Goal: Task Accomplishment & Management: Manage account settings

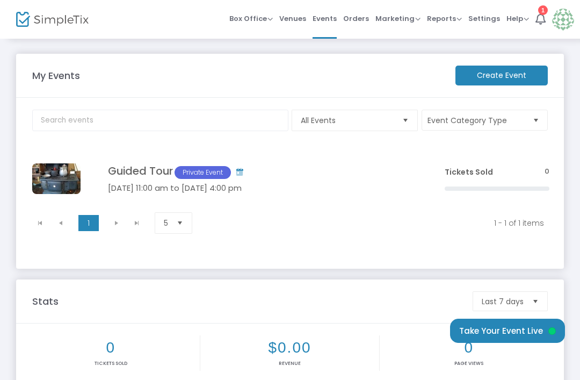
click at [0, 0] on span "Click here to edit" at bounding box center [0, 0] width 0 height 0
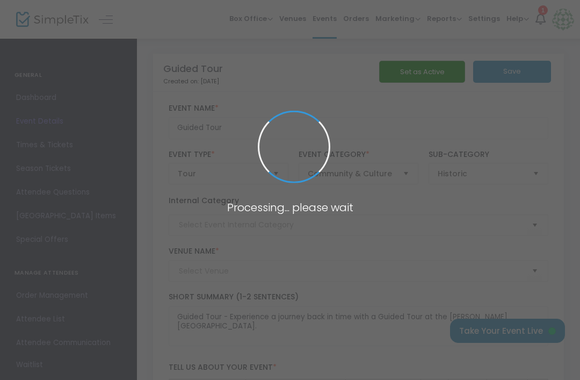
type input "Admission"
type input "[PERSON_NAME][GEOGRAPHIC_DATA]"
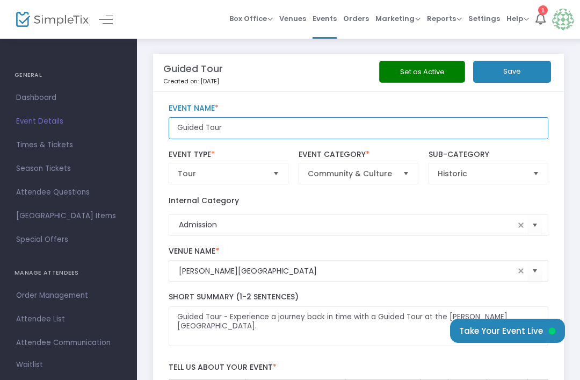
click at [431, 131] on input "Guided Tour" at bounding box center [359, 128] width 380 height 22
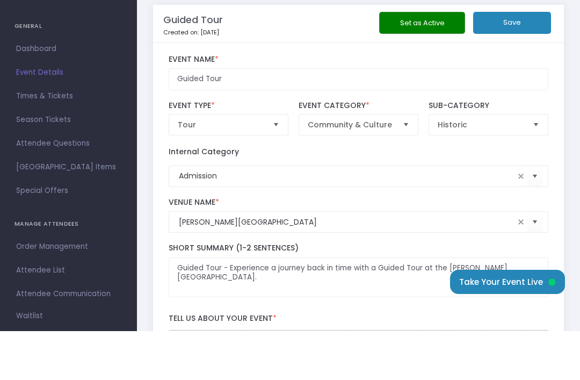
click at [533, 104] on div "Guided Tour Event Name *" at bounding box center [358, 121] width 390 height 35
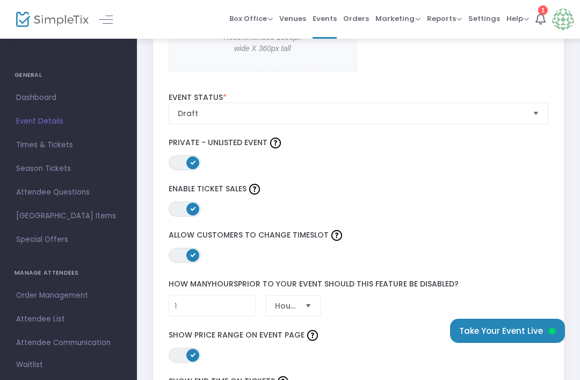
scroll to position [1384, 0]
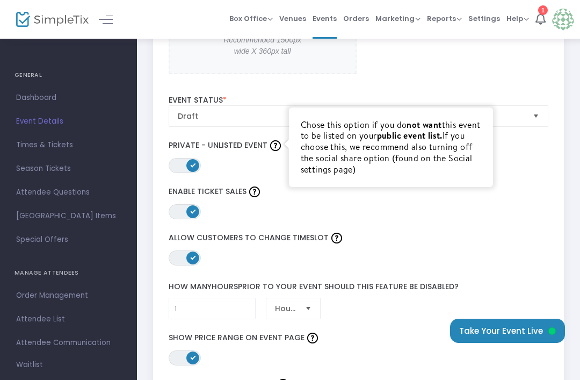
click at [271, 146] on img at bounding box center [275, 145] width 11 height 11
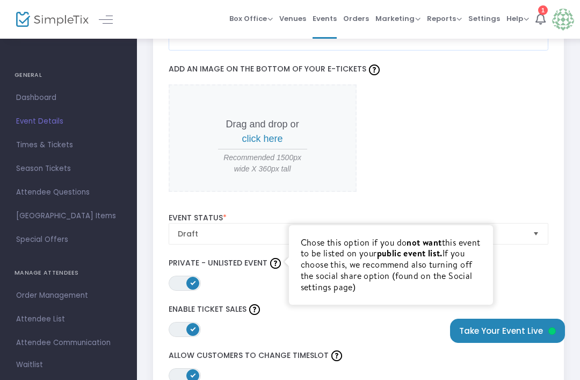
scroll to position [1267, 0]
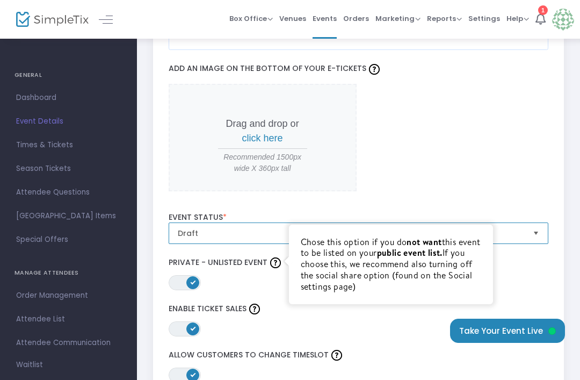
click at [241, 238] on span "Draft" at bounding box center [351, 233] width 356 height 20
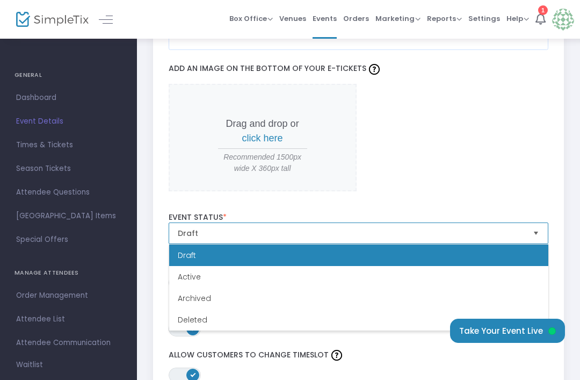
click at [211, 277] on li "Active" at bounding box center [358, 276] width 379 height 21
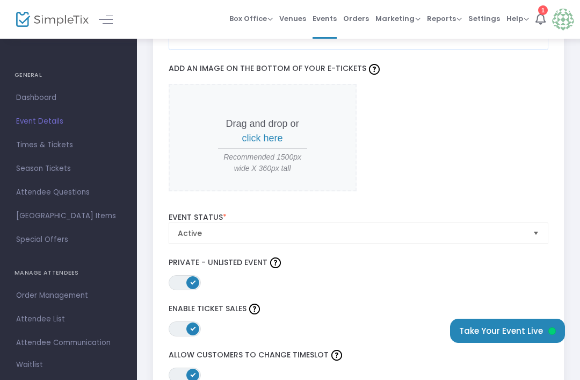
click at [502, 324] on button "Take Your Event Live" at bounding box center [507, 330] width 115 height 24
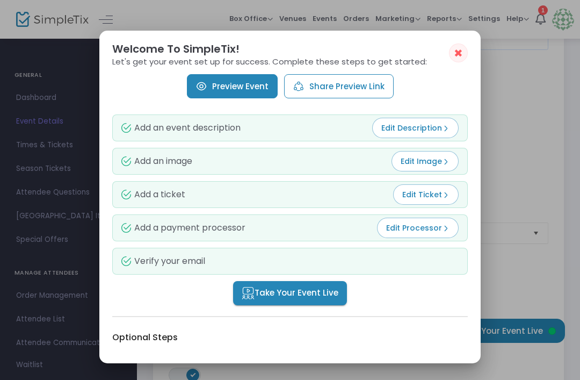
scroll to position [0, 0]
click at [244, 84] on link "Preview Event" at bounding box center [232, 86] width 91 height 24
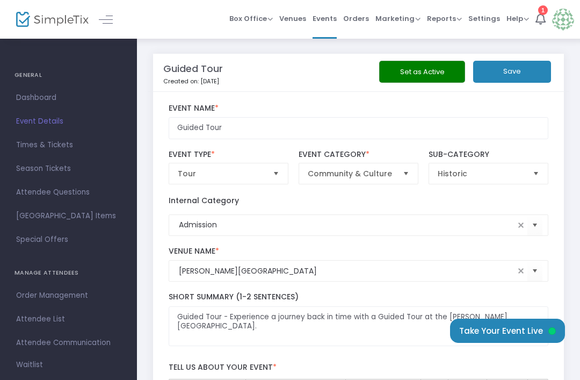
click at [438, 75] on button "Set as Active" at bounding box center [422, 72] width 86 height 22
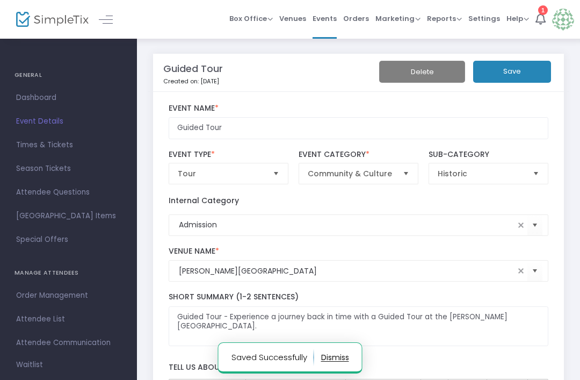
click at [517, 70] on button "Save" at bounding box center [512, 72] width 78 height 22
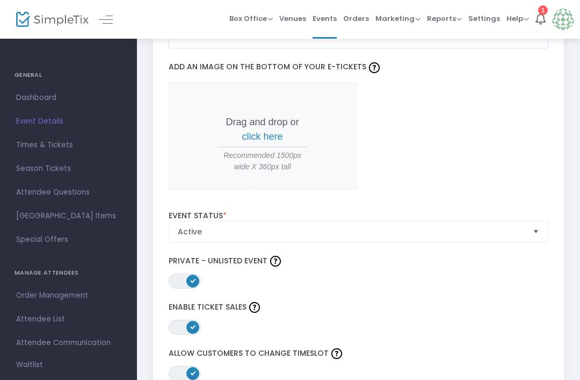
scroll to position [1268, 0]
click at [78, 190] on span "Attendee Questions" at bounding box center [68, 192] width 105 height 14
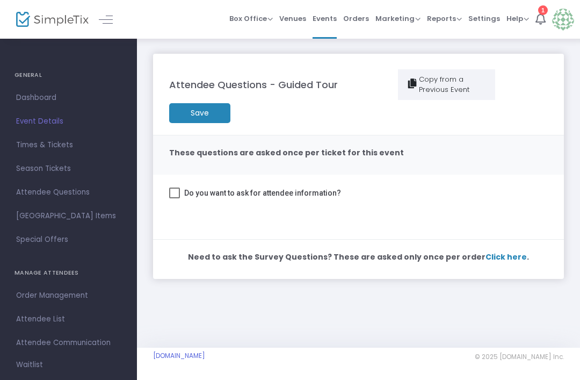
click at [173, 187] on span at bounding box center [174, 192] width 11 height 11
click at [174, 198] on input "Do you want to ask for attendee information?" at bounding box center [174, 198] width 1 height 1
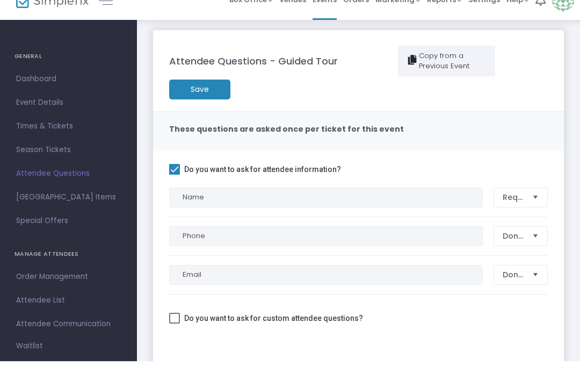
scroll to position [24, 0]
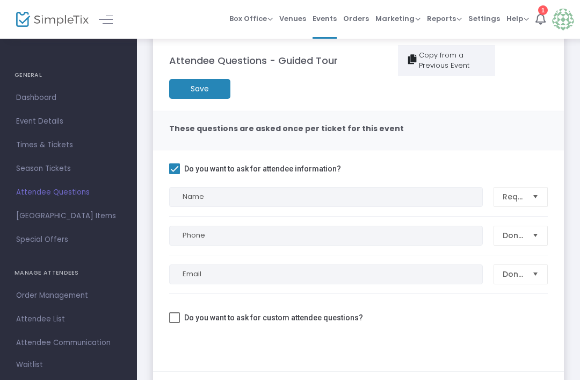
click at [89, 220] on span "[GEOGRAPHIC_DATA] Items" at bounding box center [68, 216] width 105 height 14
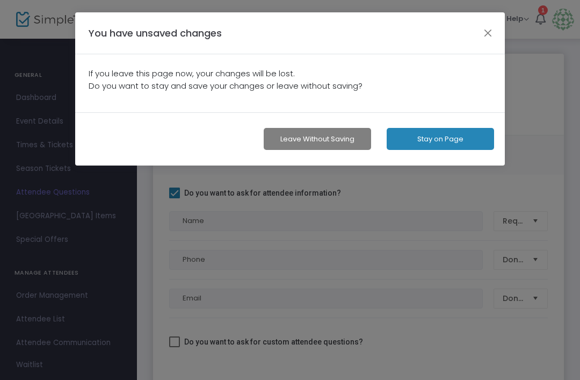
scroll to position [0, 0]
click at [447, 143] on button "Stay on Page" at bounding box center [440, 139] width 107 height 22
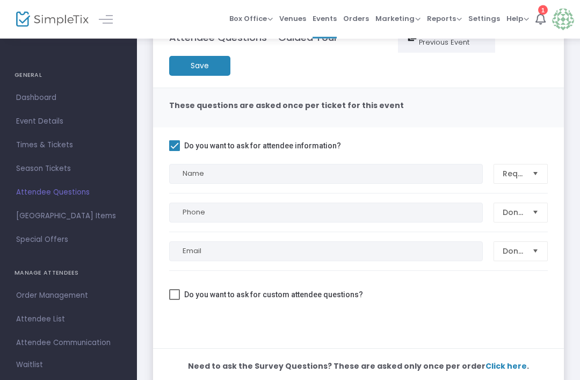
scroll to position [47, 0]
click at [170, 146] on span at bounding box center [174, 145] width 11 height 11
click at [174, 151] on input "Do you want to ask for attendee information?" at bounding box center [174, 151] width 1 height 1
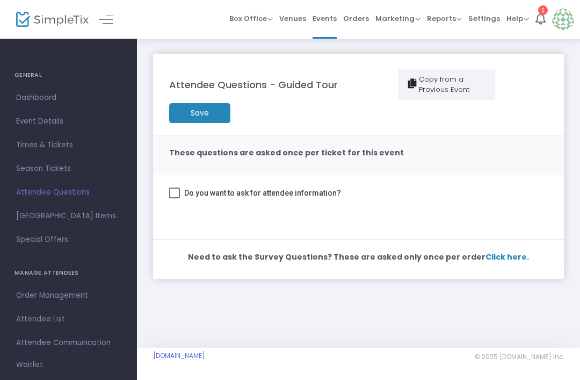
click at [173, 195] on span at bounding box center [174, 192] width 11 height 11
click at [174, 198] on input "Do you want to ask for attendee information?" at bounding box center [174, 198] width 1 height 1
checkbox input "true"
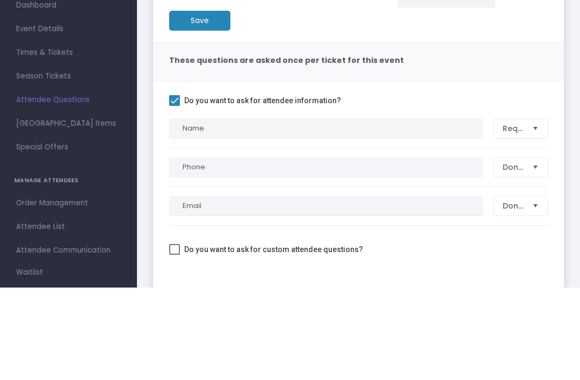
scroll to position [69, 0]
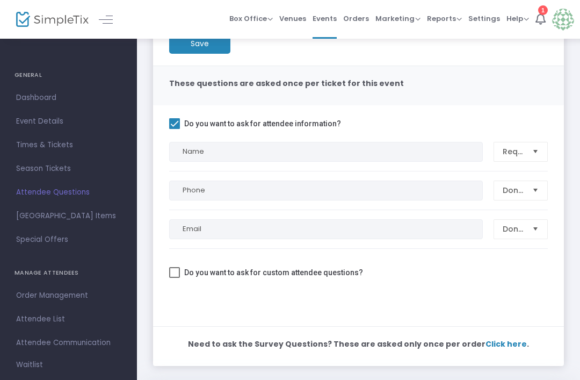
click at [180, 266] on label "Do you want to ask for custom attendee questions?" at bounding box center [266, 272] width 194 height 13
click at [175, 278] on input "Do you want to ask for custom attendee questions?" at bounding box center [174, 278] width 1 height 1
checkbox input "true"
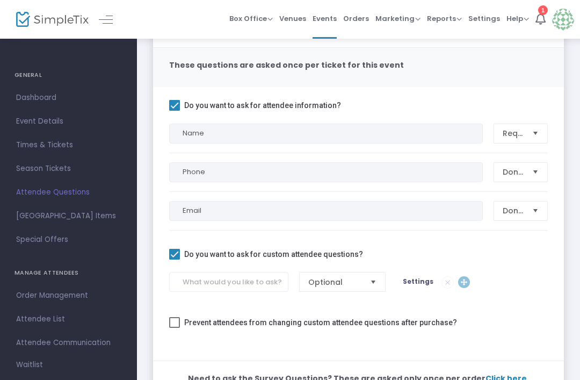
scroll to position [122, 0]
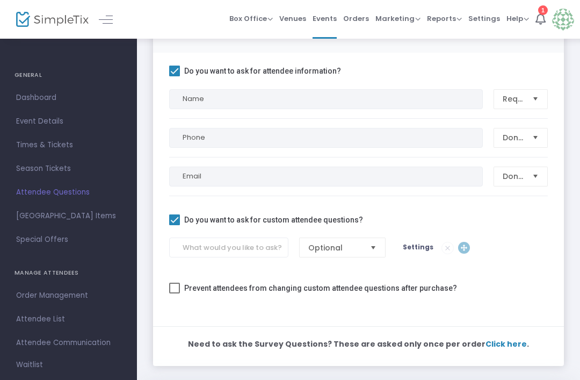
click at [368, 245] on span "Select" at bounding box center [374, 247] width 18 height 18
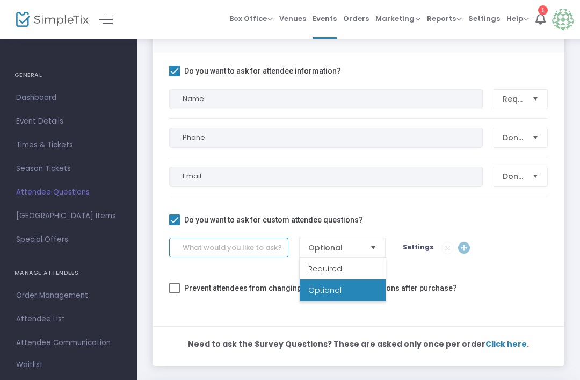
click at [262, 249] on input at bounding box center [228, 247] width 119 height 20
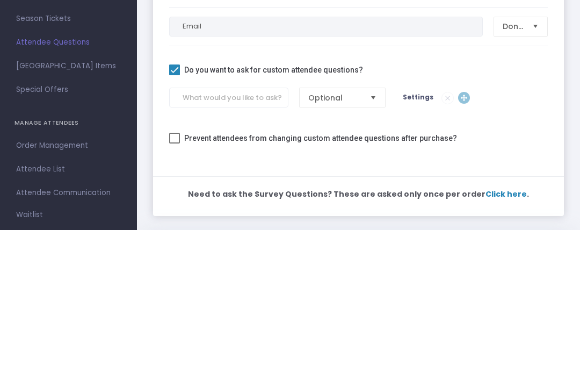
click at [499, 298] on div at bounding box center [358, 306] width 379 height 16
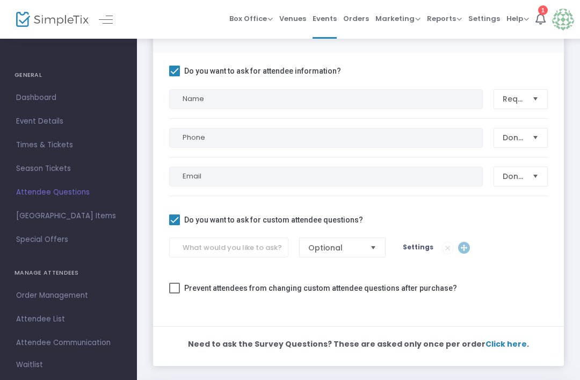
click at [494, 348] on span "Click here" at bounding box center [505, 343] width 41 height 11
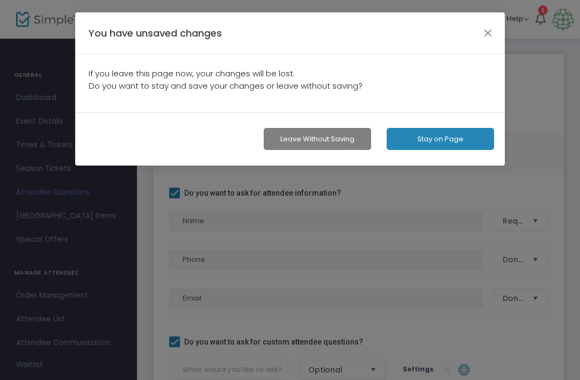
click at [481, 38] on button "button" at bounding box center [488, 33] width 14 height 14
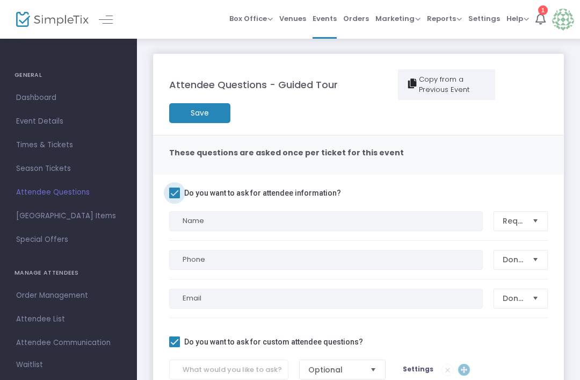
click at [173, 193] on span at bounding box center [174, 192] width 11 height 11
click at [174, 198] on input "Do you want to ask for attendee information?" at bounding box center [174, 198] width 1 height 1
checkbox input "false"
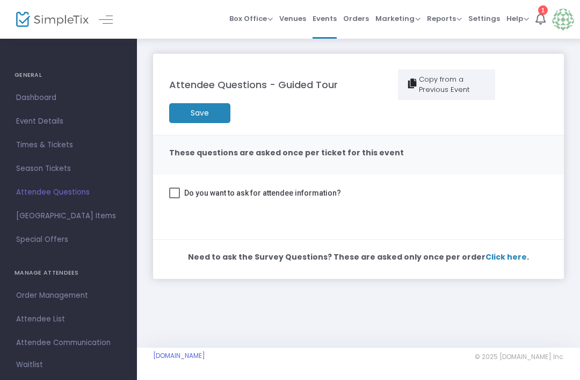
click at [206, 120] on m-button "Save" at bounding box center [199, 113] width 61 height 20
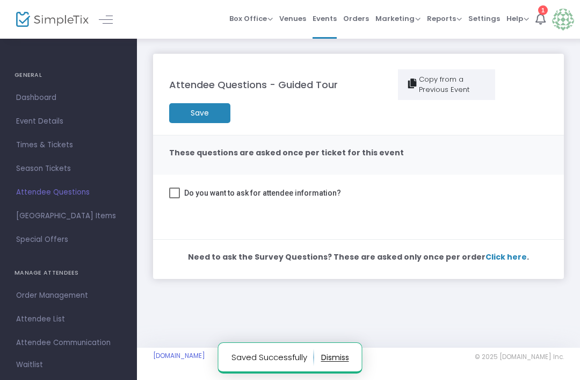
click at [497, 257] on span "Click here" at bounding box center [505, 256] width 41 height 11
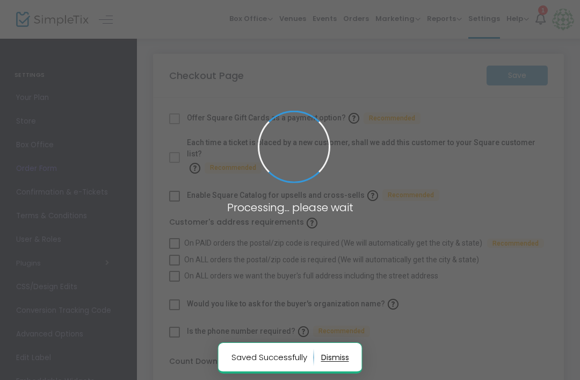
checkbox input "true"
type input "45"
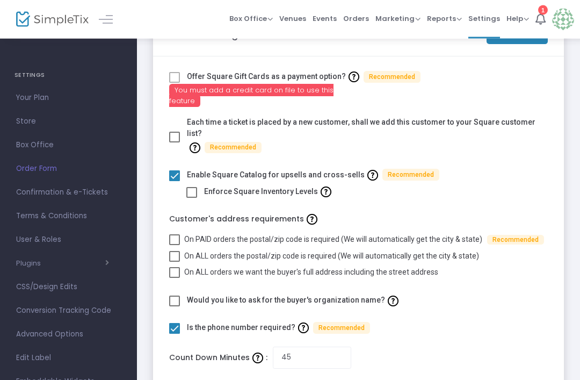
scroll to position [41, 0]
click at [252, 352] on img at bounding box center [257, 357] width 11 height 11
click at [273, 346] on input "45" at bounding box center [312, 357] width 78 height 22
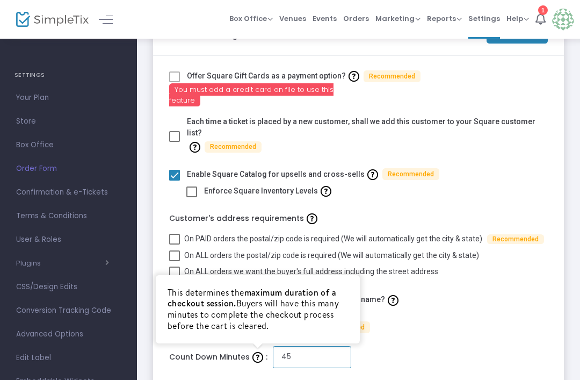
scroll to position [93, 0]
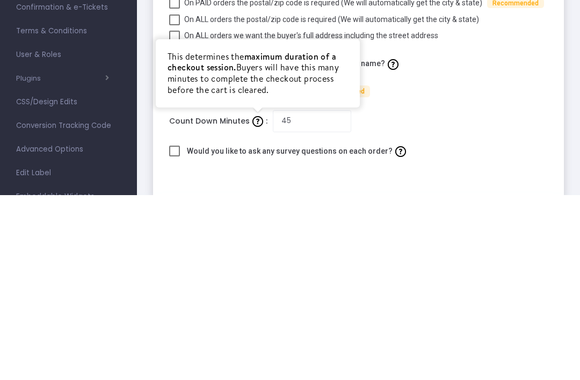
click at [494, 327] on div "Would you like to ask any survey questions on each order?" at bounding box center [358, 337] width 379 height 20
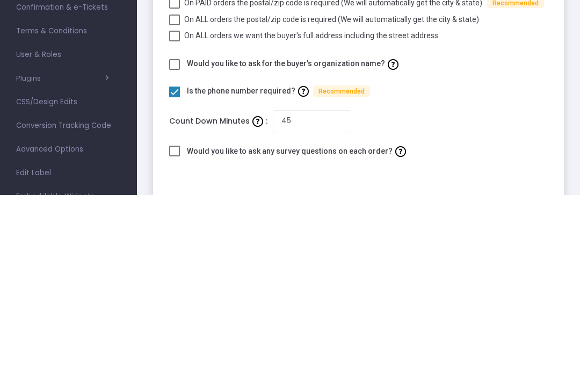
scroll to position [88, 0]
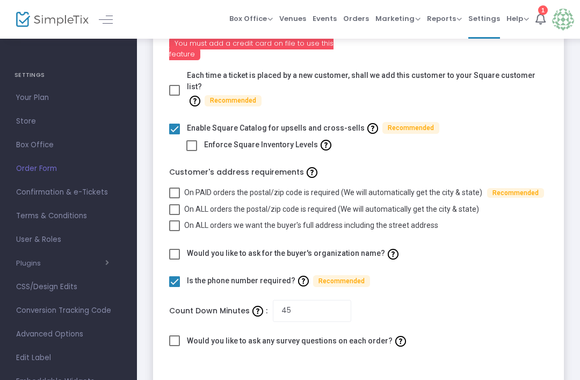
click at [175, 335] on span at bounding box center [174, 340] width 11 height 11
click at [175, 346] on input "checkbox" at bounding box center [174, 346] width 1 height 1
checkbox input "true"
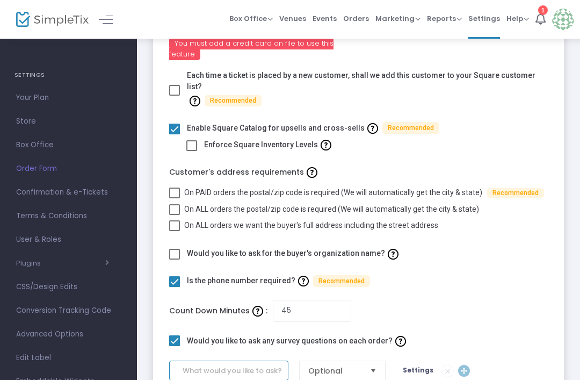
click at [275, 360] on input at bounding box center [228, 370] width 119 height 20
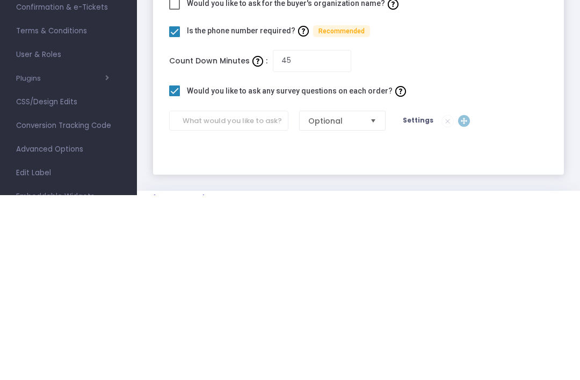
click at [517, 267] on div "Would you like to ask any survey questions on each order?" at bounding box center [358, 277] width 379 height 20
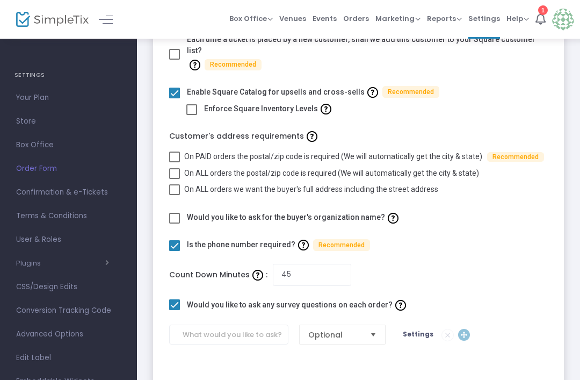
click at [411, 329] on span "Settings" at bounding box center [418, 333] width 31 height 9
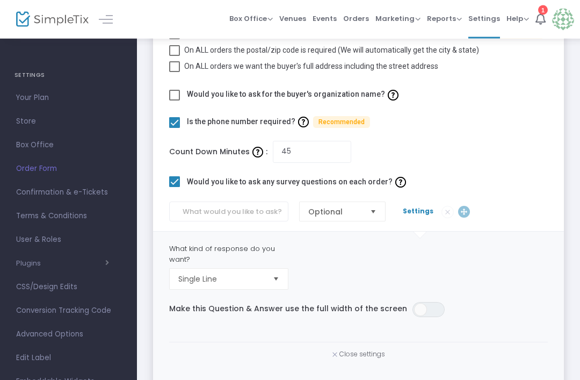
scroll to position [247, 0]
click at [282, 270] on span "Select" at bounding box center [276, 279] width 18 height 18
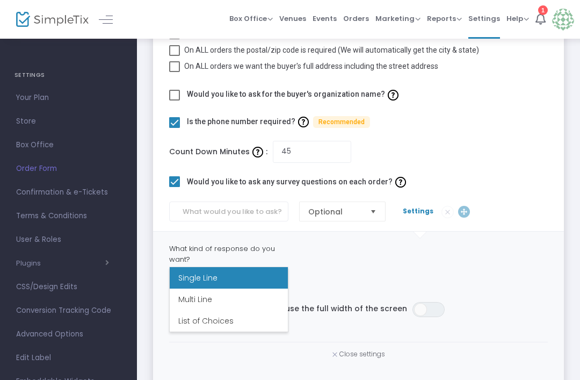
click at [337, 250] on div "What kind of response do you want? Single Line" at bounding box center [358, 266] width 389 height 46
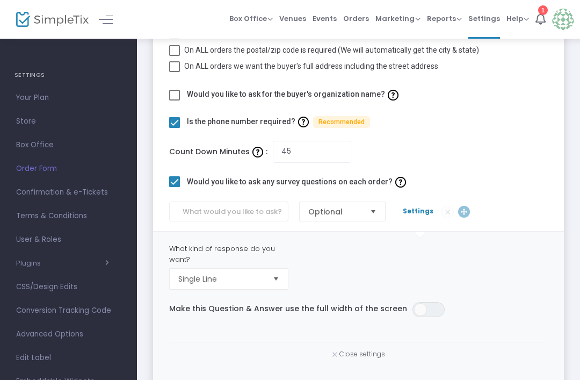
click at [270, 270] on span "Select" at bounding box center [276, 279] width 18 height 18
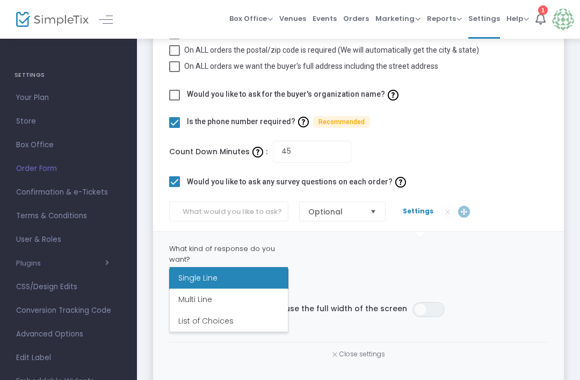
click at [248, 303] on li "Multi Line" at bounding box center [229, 298] width 118 height 21
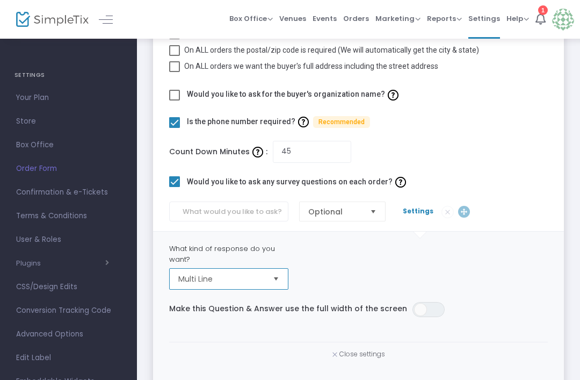
click at [279, 270] on span "Select" at bounding box center [276, 279] width 18 height 18
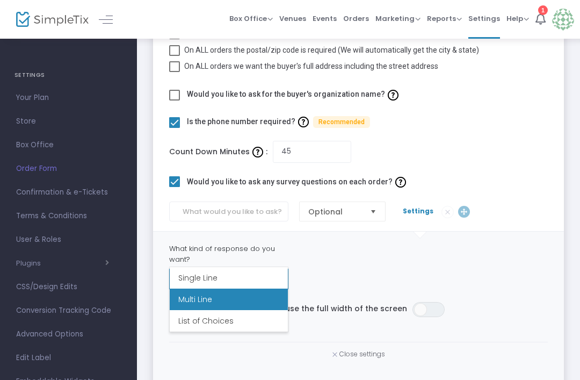
click at [258, 316] on li "List of Choices" at bounding box center [229, 320] width 118 height 21
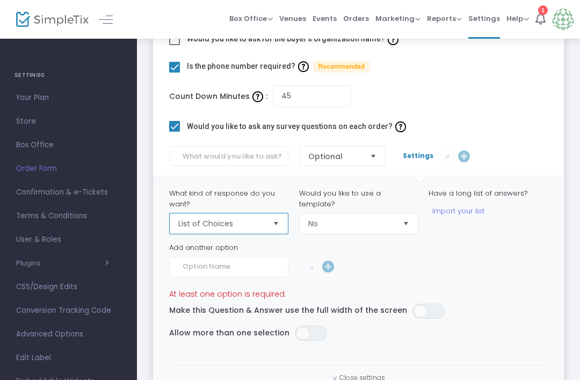
scroll to position [302, 0]
click at [410, 215] on span "Select" at bounding box center [406, 224] width 18 height 18
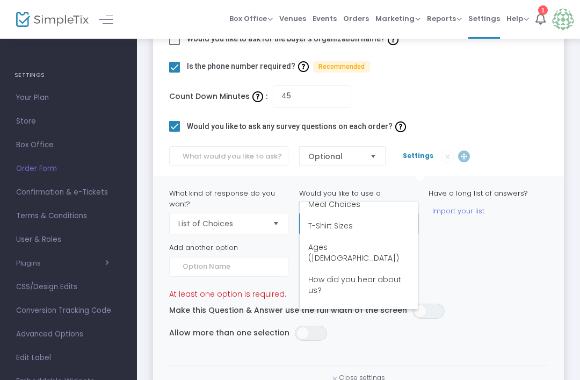
scroll to position [32, 0]
click at [396, 271] on span "How did you hear about us?" at bounding box center [358, 281] width 101 height 21
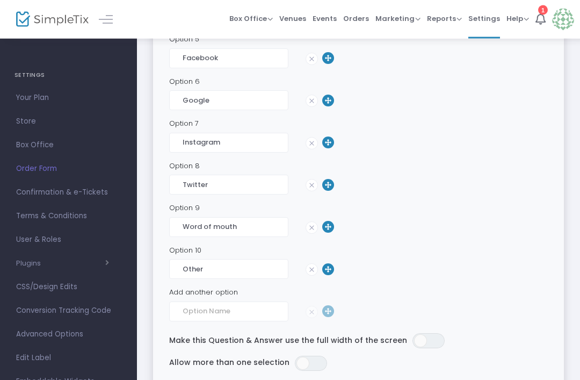
scroll to position [680, 0]
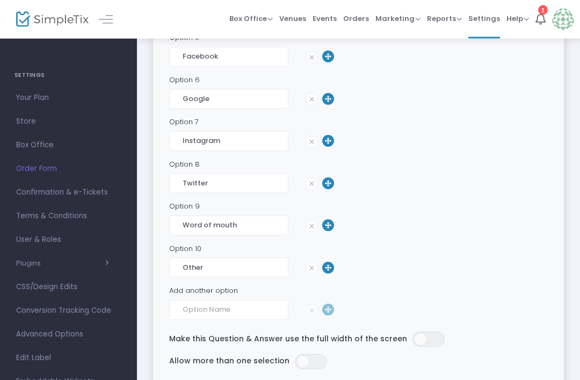
click at [68, 93] on span "Your Plan" at bounding box center [68, 98] width 105 height 14
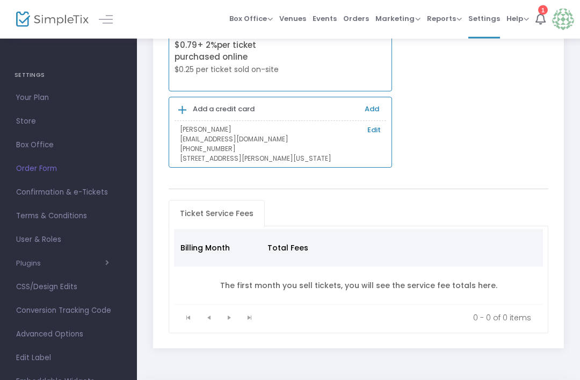
scroll to position [95, 0]
click at [98, 191] on span "Confirmation & e-Tickets" at bounding box center [68, 192] width 105 height 14
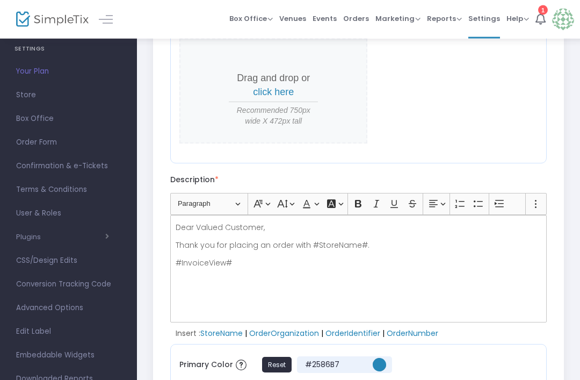
scroll to position [26, 0]
click at [70, 313] on span "Advanced Options" at bounding box center [68, 308] width 105 height 14
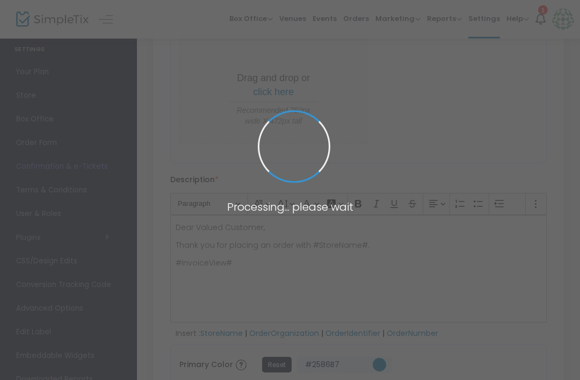
scroll to position [157, 0]
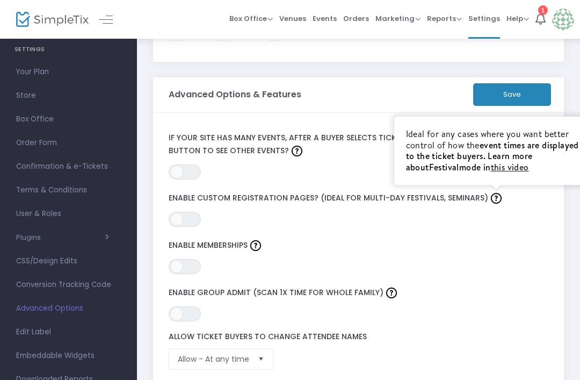
click at [447, 255] on div "ON OFF Enable Memberships" at bounding box center [343, 255] width 361 height 37
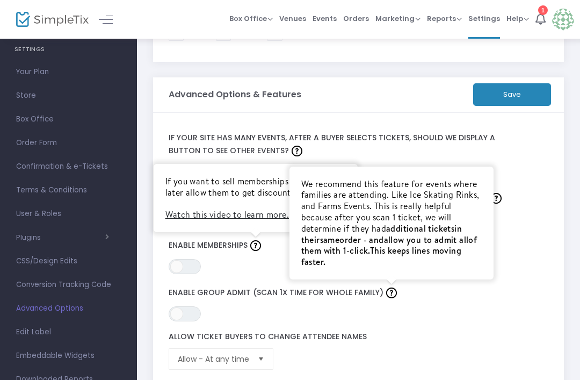
click at [389, 294] on img at bounding box center [391, 292] width 11 height 11
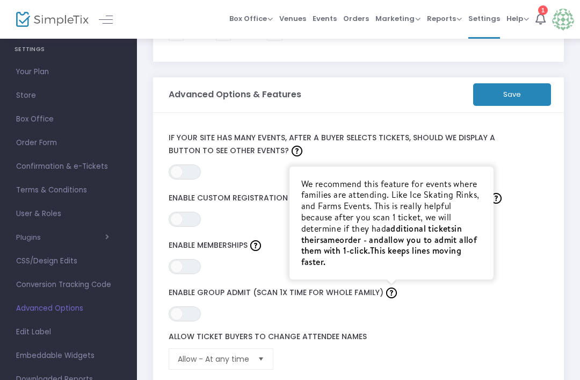
click at [378, 364] on div "Allow Ticket Buyers To Change Attendee Names Allow - At any time" at bounding box center [343, 351] width 361 height 38
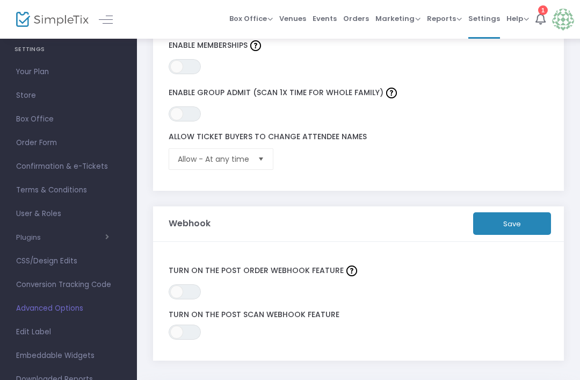
scroll to position [365, 0]
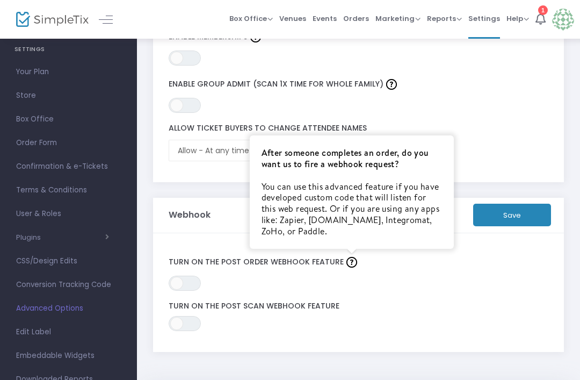
click at [346, 259] on img at bounding box center [351, 262] width 11 height 11
click at [347, 351] on div "Email Reminders Save ON OFF Automatically schedule & send event Reminders By de…" at bounding box center [358, 27] width 443 height 710
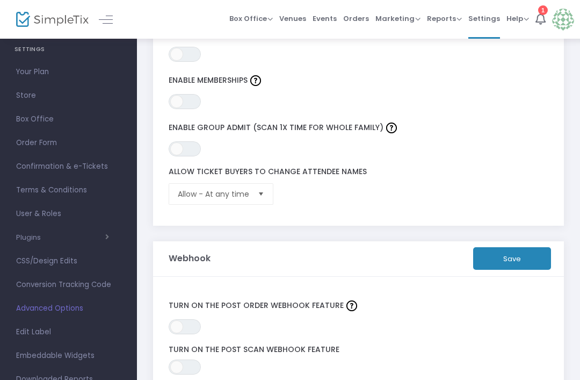
scroll to position [321, 0]
click at [80, 379] on span "Downloaded Reports" at bounding box center [68, 379] width 105 height 14
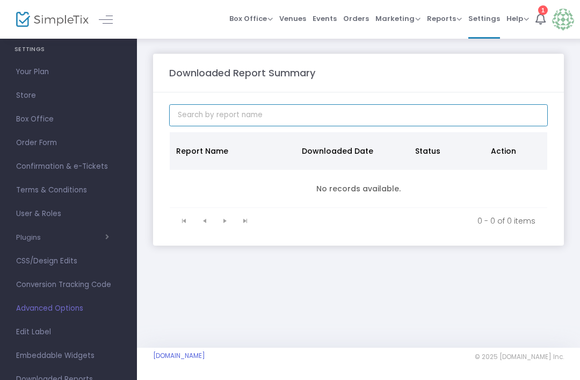
click at [428, 114] on input at bounding box center [358, 115] width 379 height 22
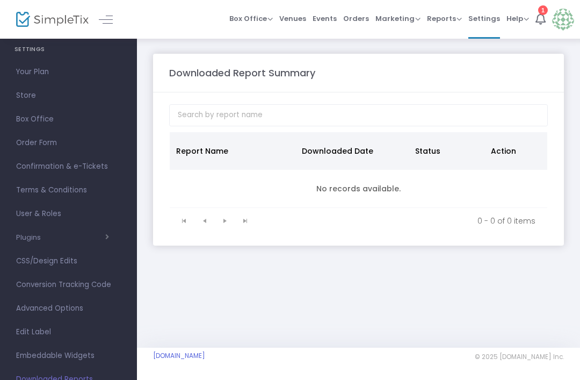
click at [499, 79] on div "Downloaded Report Summary" at bounding box center [358, 73] width 389 height 14
click at [56, 140] on span "Order Form" at bounding box center [68, 143] width 105 height 14
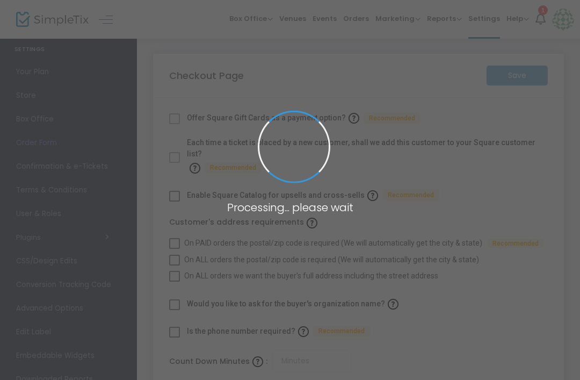
checkbox input "true"
type input "45"
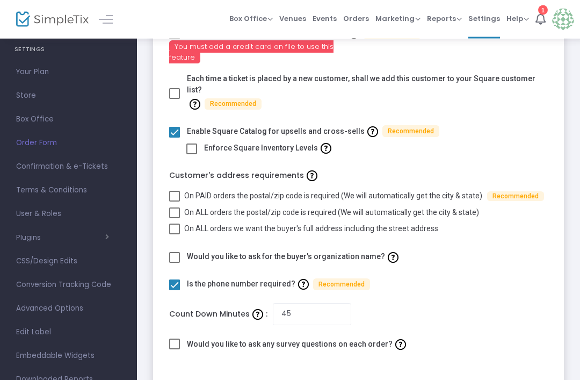
scroll to position [87, 0]
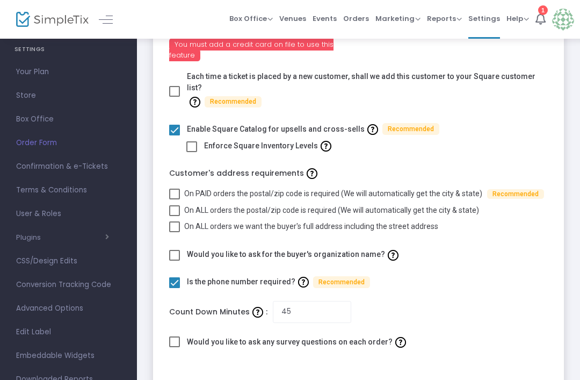
click at [27, 191] on span "Terms & Conditions" at bounding box center [68, 190] width 105 height 14
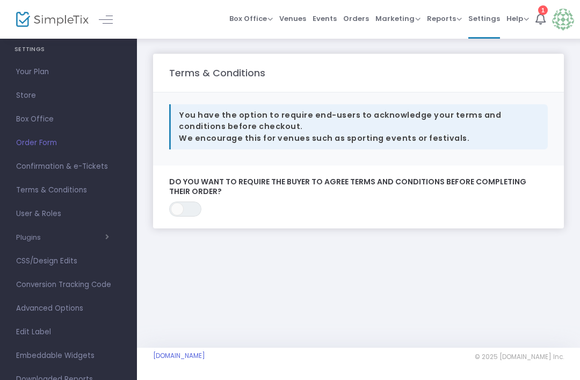
click at [22, 214] on span "User & Roles" at bounding box center [68, 214] width 105 height 14
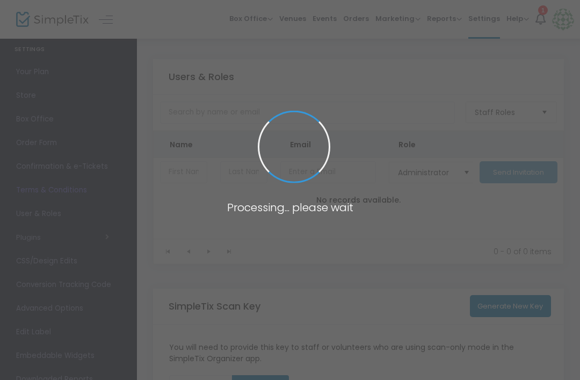
type input "TOZ8J"
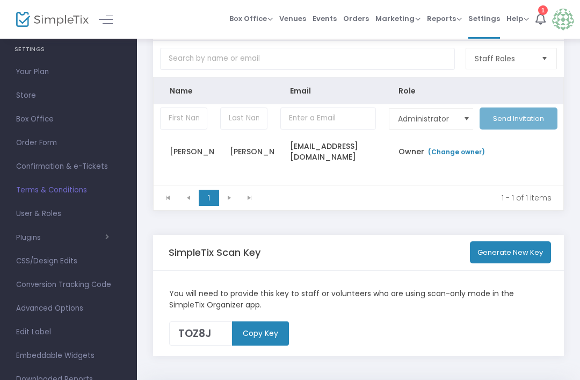
scroll to position [54, 0]
click at [33, 262] on span "CSS/Design Edits" at bounding box center [68, 261] width 105 height 14
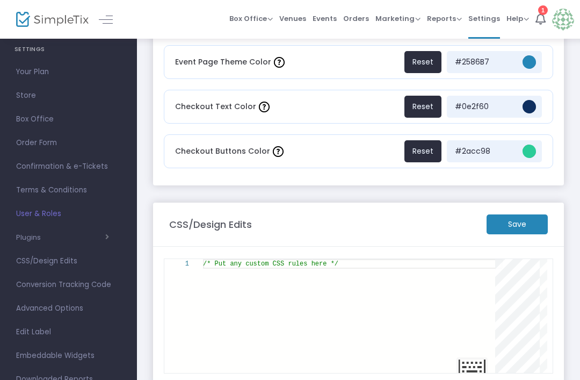
scroll to position [99, 0]
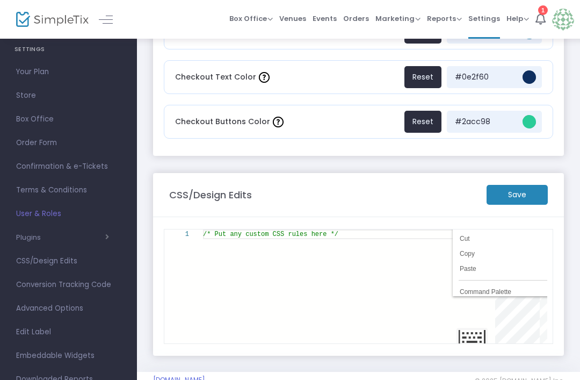
click at [27, 290] on span "Conversion Tracking Code" at bounding box center [68, 285] width 105 height 14
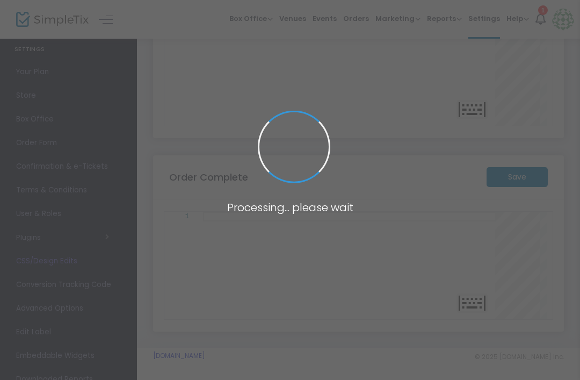
scroll to position [57, 0]
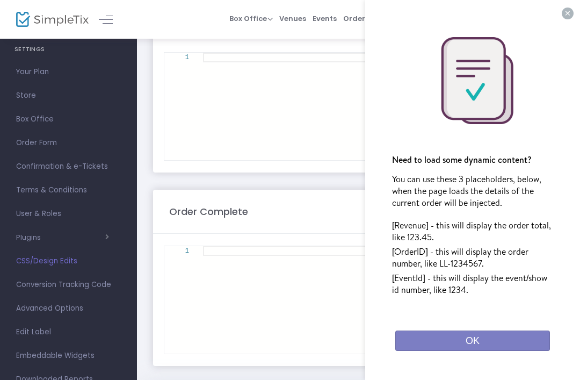
click at [494, 341] on button "OK" at bounding box center [472, 340] width 155 height 20
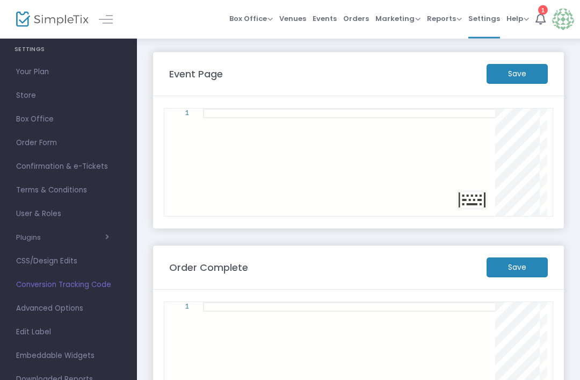
scroll to position [0, 0]
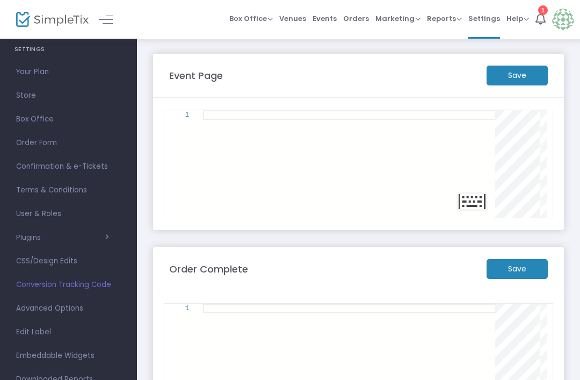
click at [25, 307] on span "Advanced Options" at bounding box center [68, 308] width 105 height 14
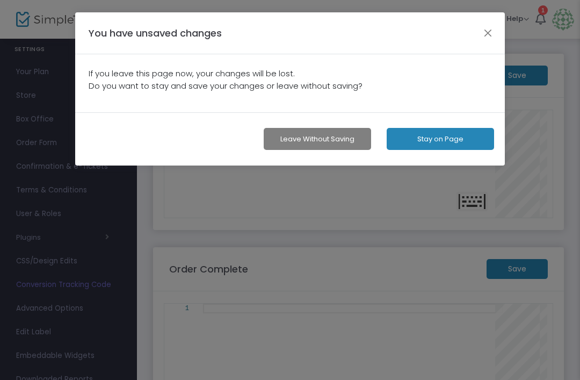
click at [342, 130] on button "Leave without Saving" at bounding box center [317, 139] width 107 height 22
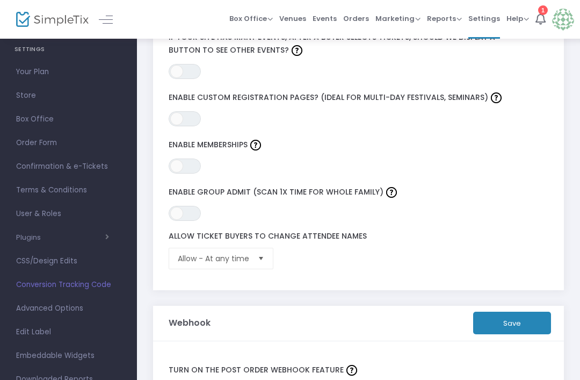
scroll to position [260, 0]
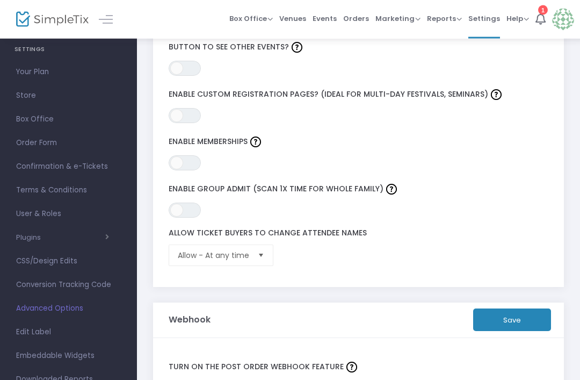
click at [33, 302] on span "Advanced Options" at bounding box center [68, 308] width 105 height 14
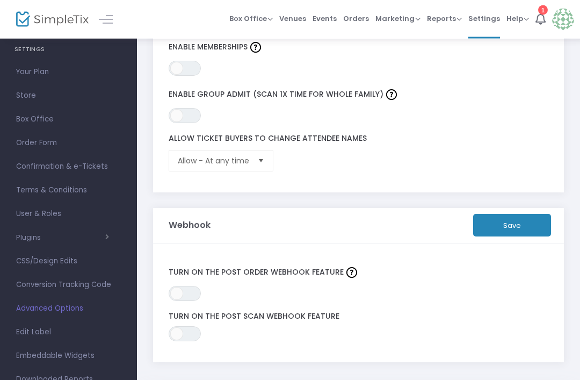
scroll to position [365, 0]
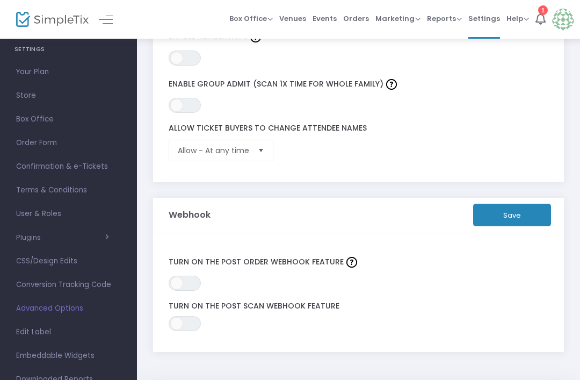
click at [34, 335] on span "Edit Label" at bounding box center [68, 332] width 105 height 14
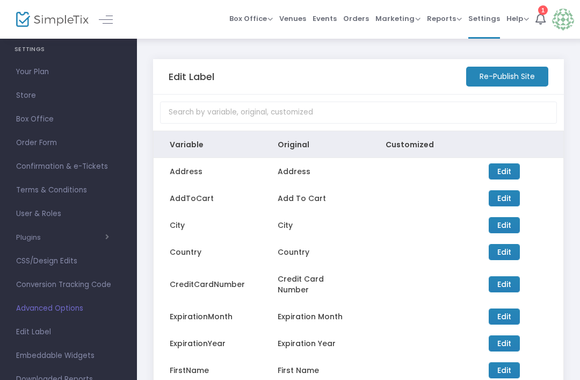
click at [25, 314] on span "Advanced Options" at bounding box center [68, 308] width 105 height 14
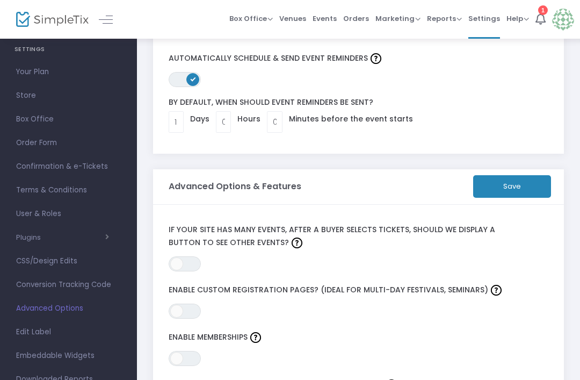
scroll to position [69, 0]
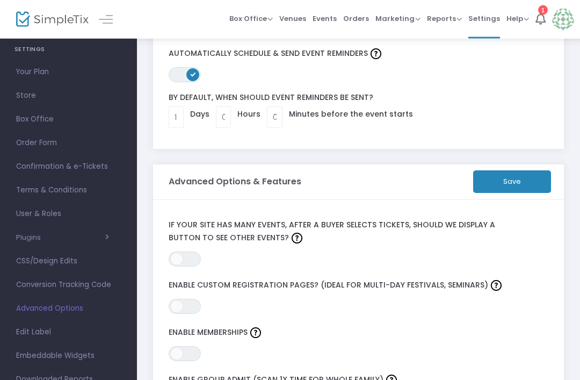
click at [25, 361] on span "Embeddable Widgets" at bounding box center [68, 356] width 105 height 14
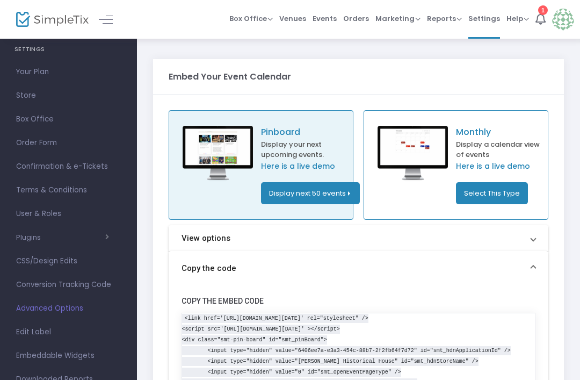
click at [33, 99] on span "Store" at bounding box center [68, 96] width 105 height 14
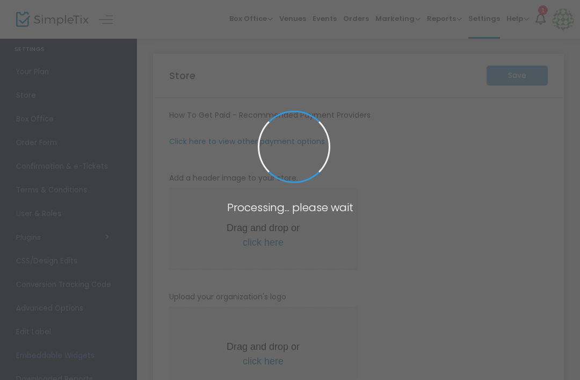
type input "https://Practice"
type input "8.750 %"
radio input "true"
type input "1"
type input "Moore-Lindsay Historical House"
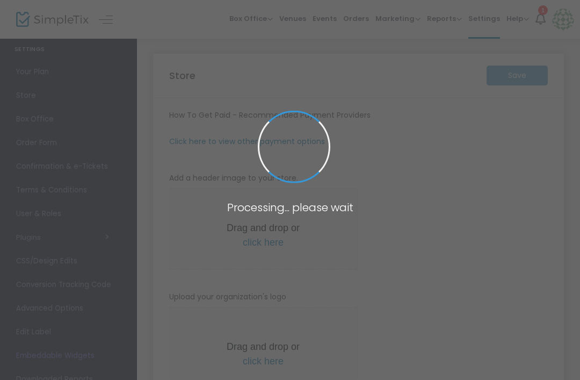
type input "+1 405-321-0156"
type input "facebook.com/moorelindsayhouse"
type input "moorelindsayhouse"
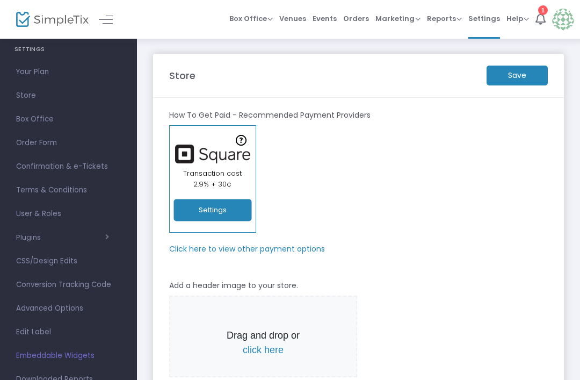
click at [325, 12] on span "Events" at bounding box center [325, 18] width 24 height 27
